Goal: Transaction & Acquisition: Purchase product/service

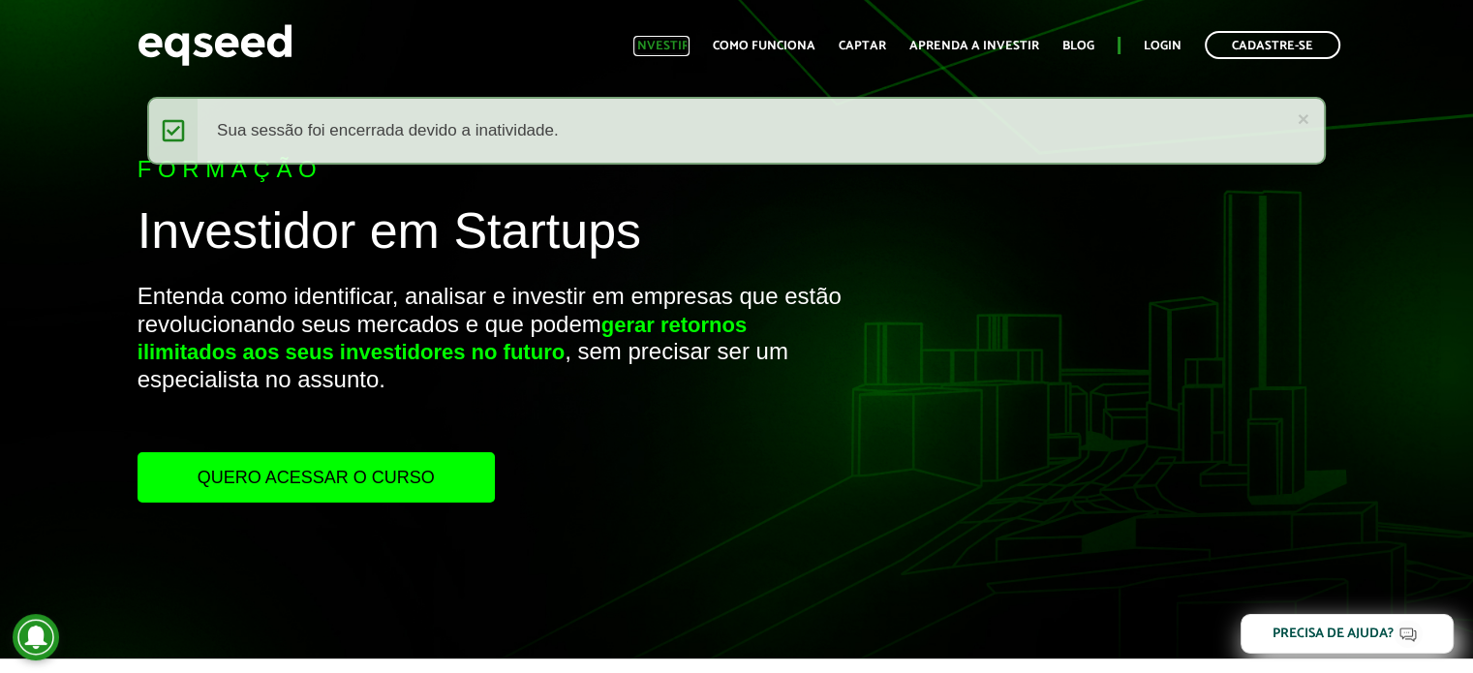
click at [672, 42] on link "Investir" at bounding box center [661, 46] width 56 height 13
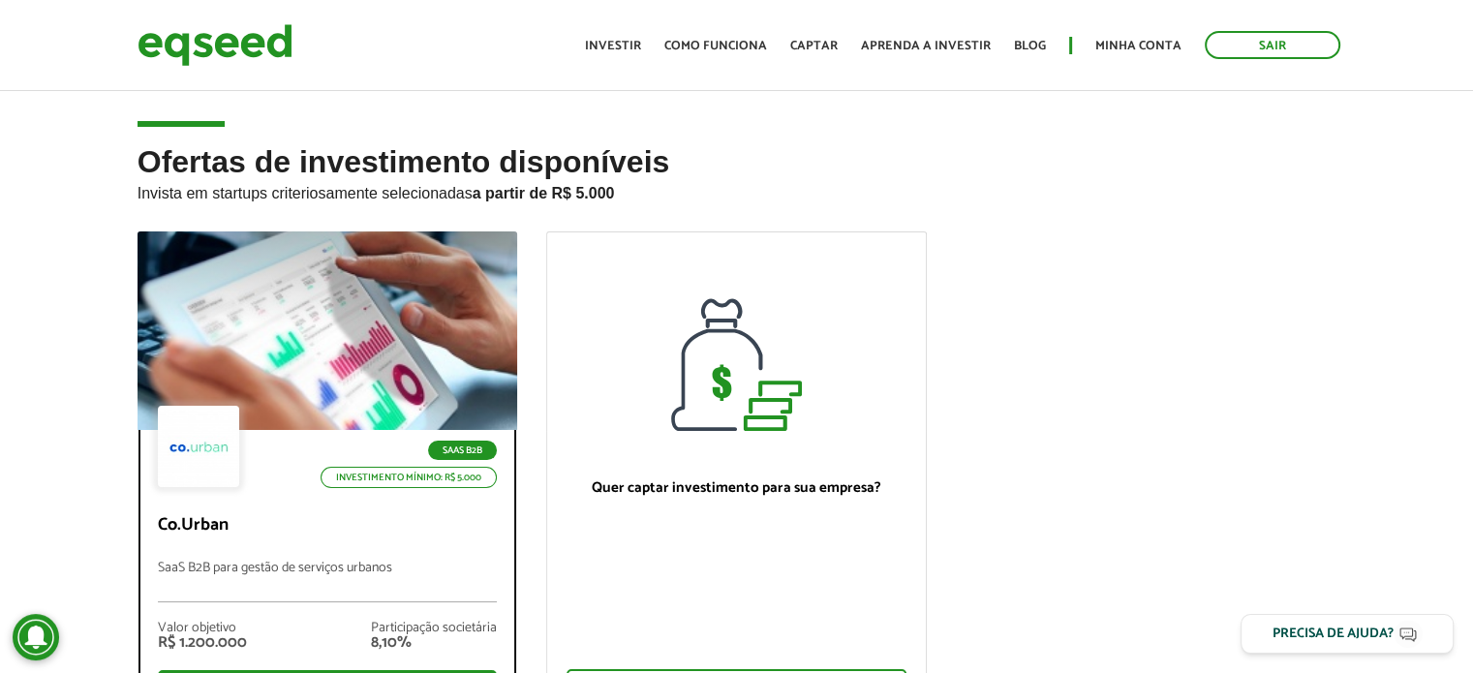
click at [386, 306] on div at bounding box center [327, 331] width 456 height 238
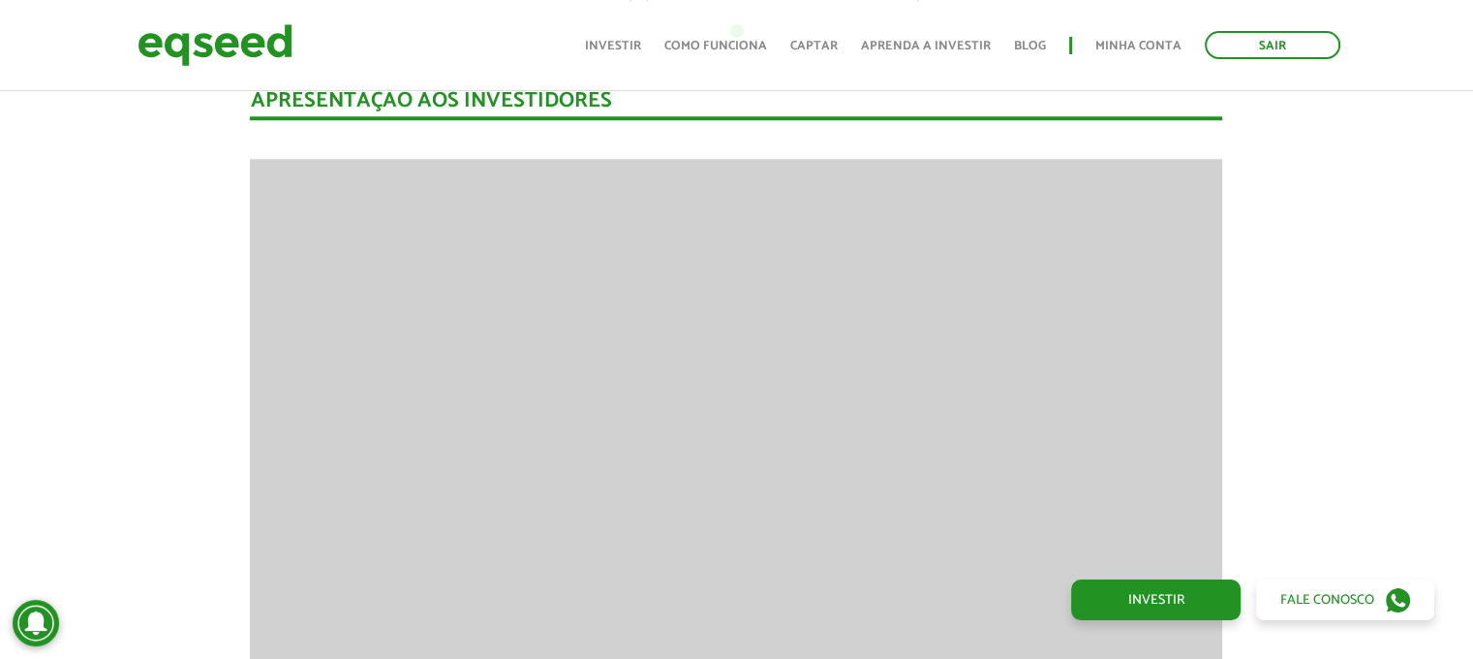
scroll to position [1743, 0]
